Goal: Information Seeking & Learning: Learn about a topic

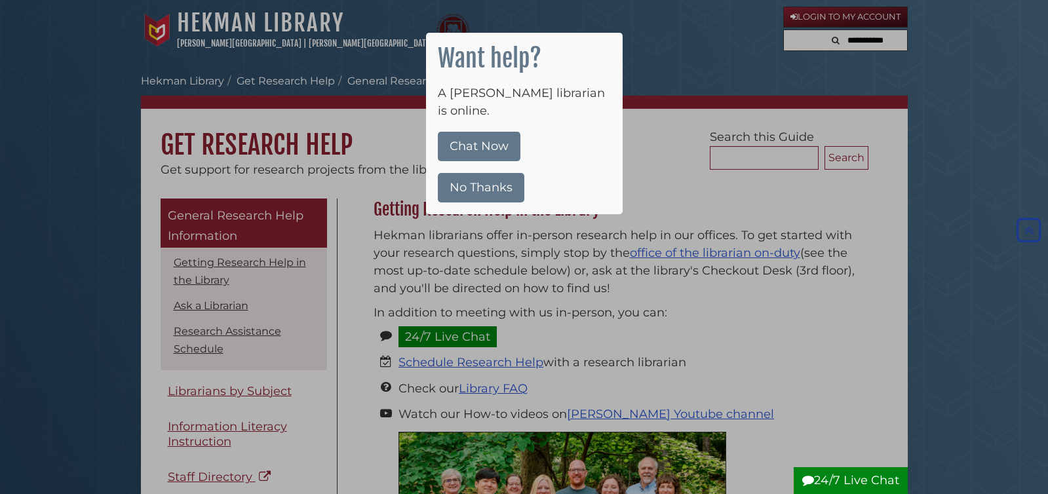
scroll to position [1015, 0]
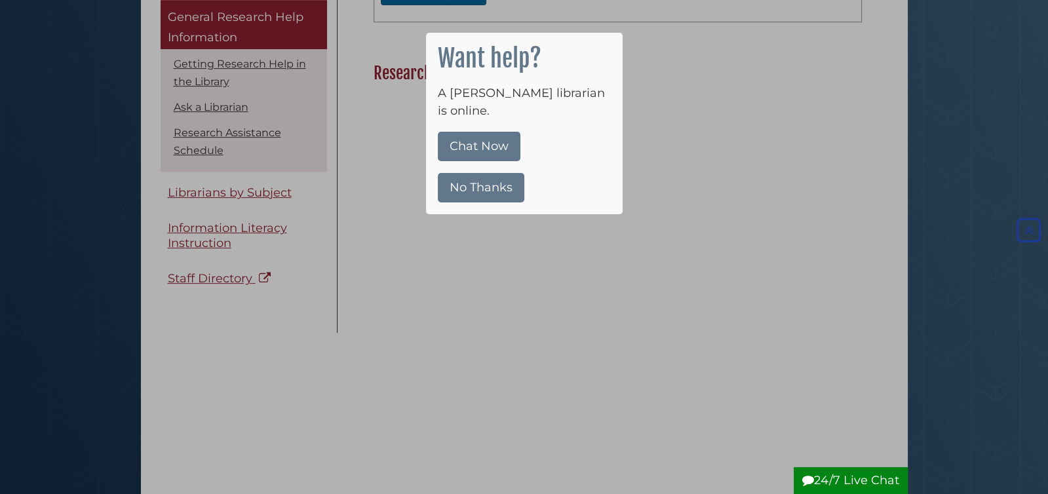
click at [931, 142] on div at bounding box center [524, 247] width 1048 height 494
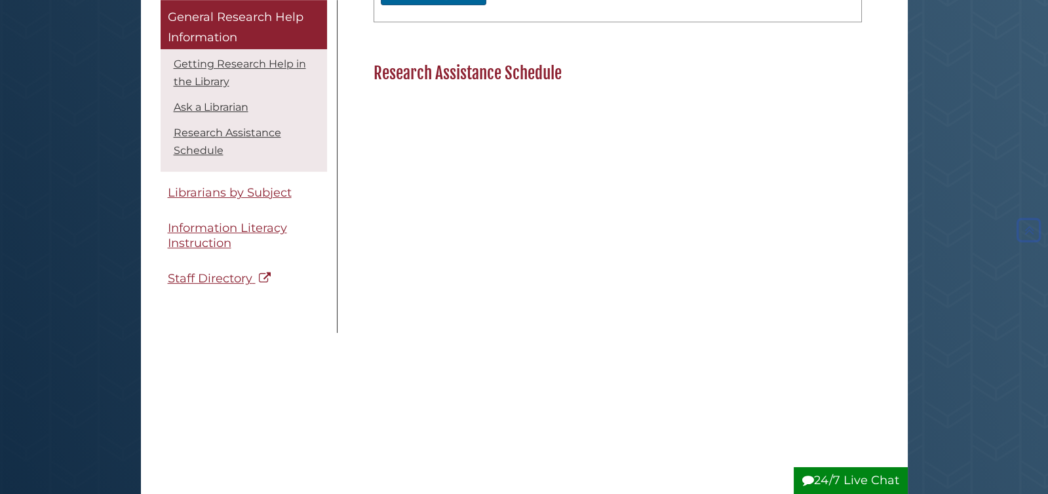
scroll to position [1015, 0]
